Goal: Task Accomplishment & Management: Use online tool/utility

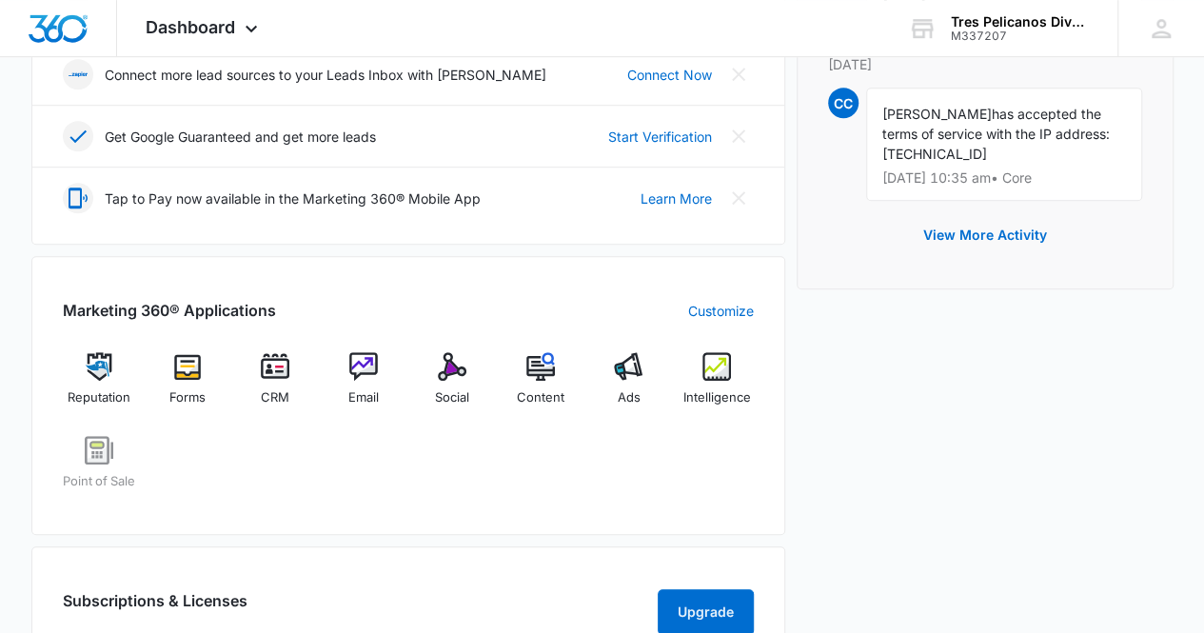
scroll to position [571, 0]
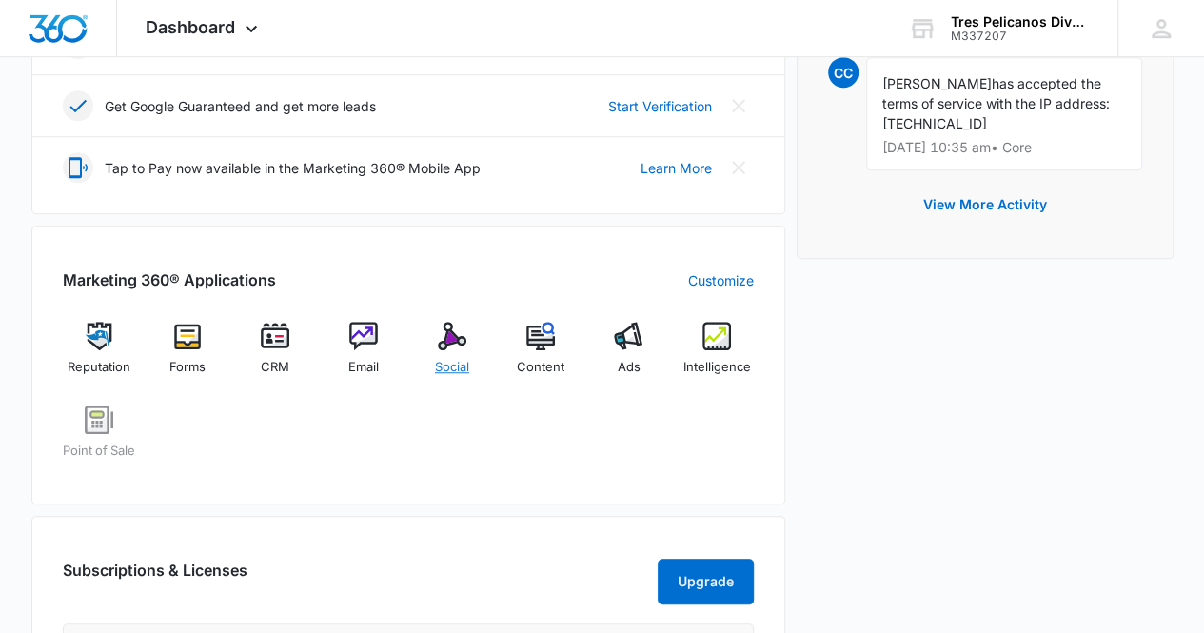
click at [446, 340] on img at bounding box center [452, 336] width 29 height 29
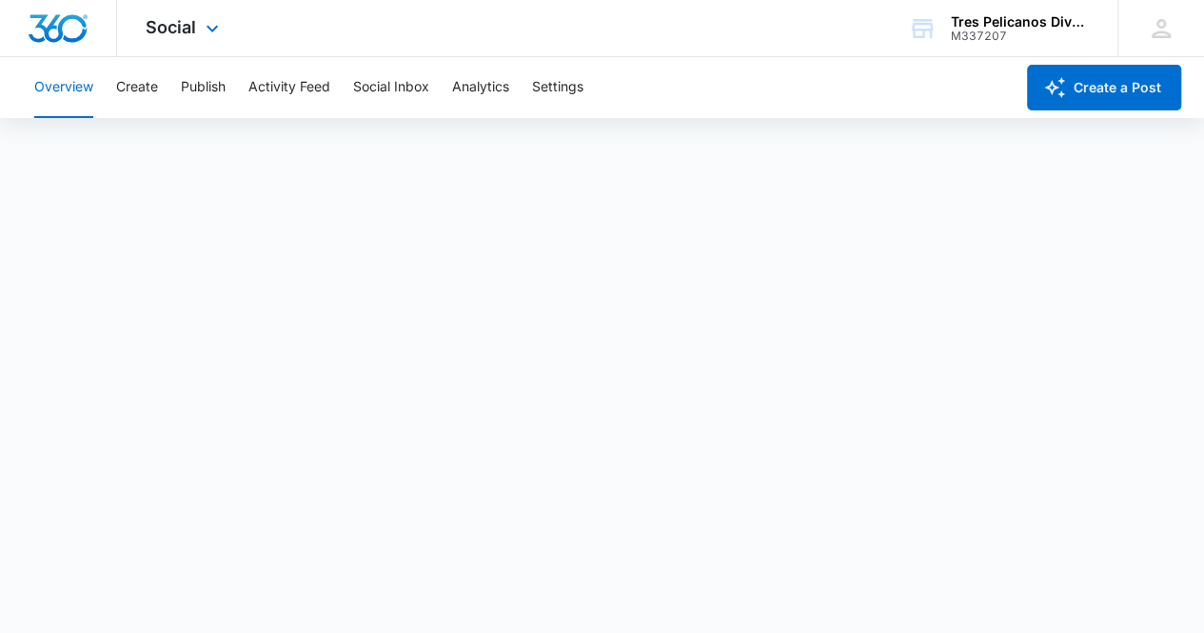
scroll to position [6, 0]
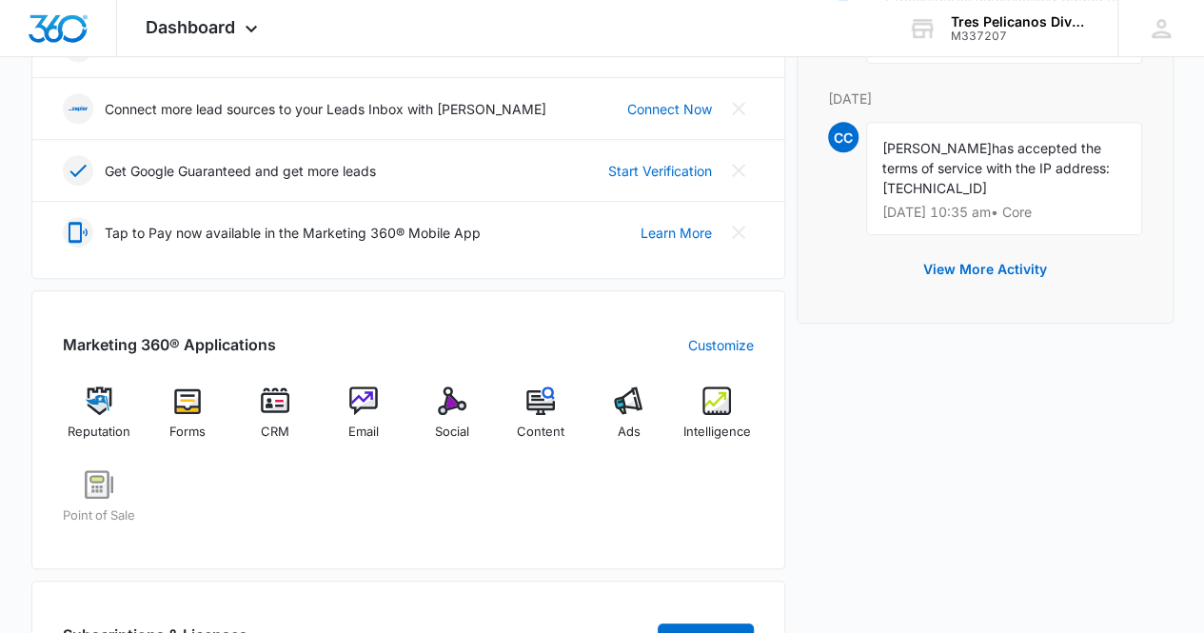
scroll to position [507, 0]
click at [447, 397] on img at bounding box center [452, 400] width 29 height 29
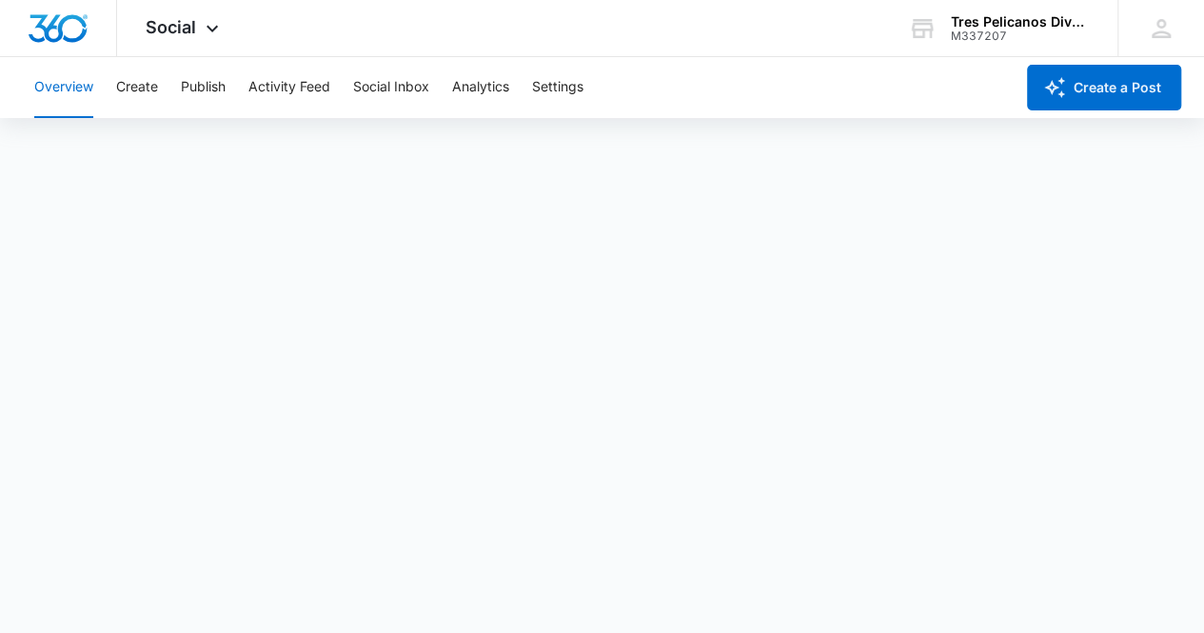
scroll to position [6, 0]
